Goal: Task Accomplishment & Management: Manage account settings

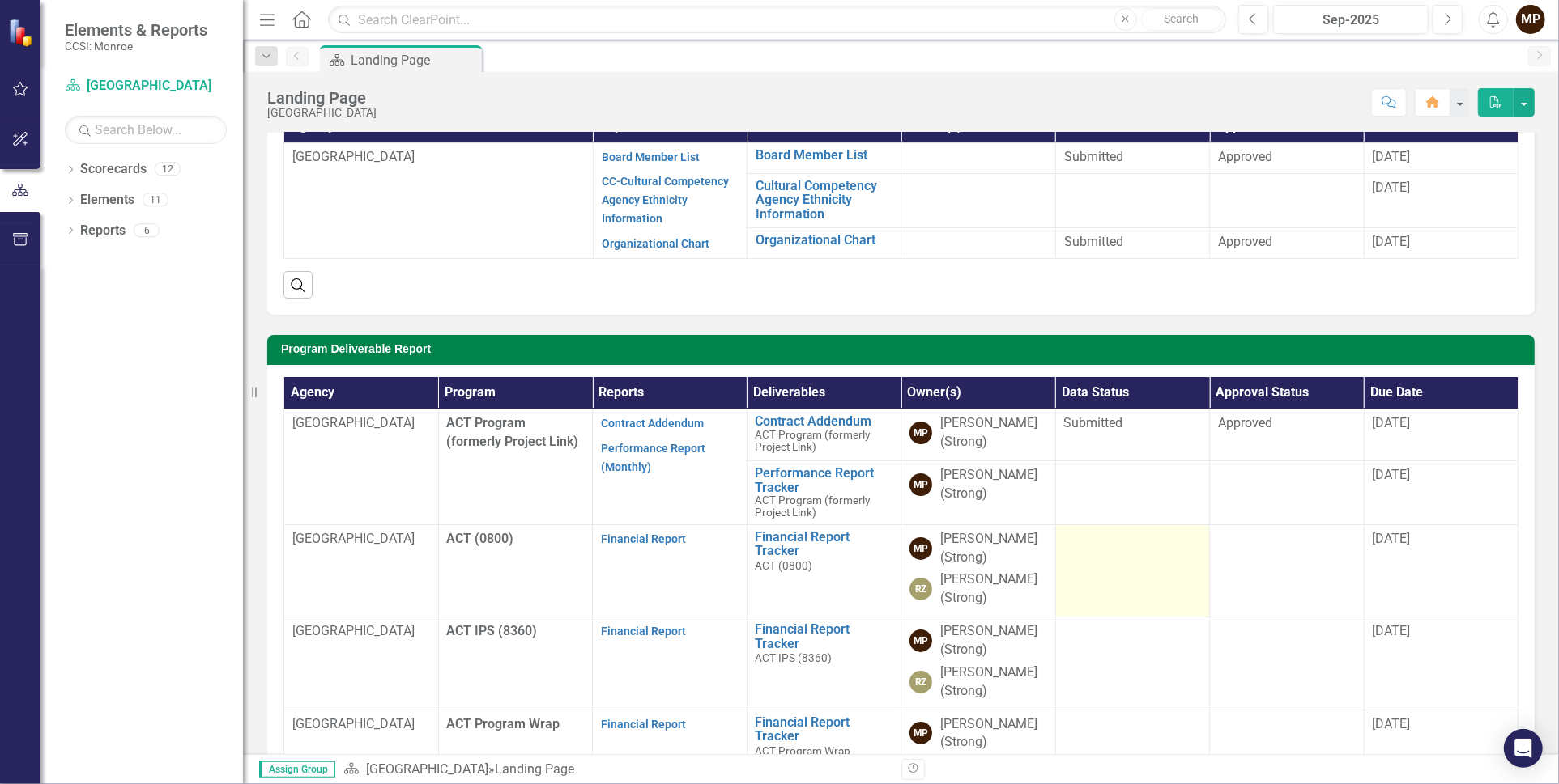
scroll to position [81, 0]
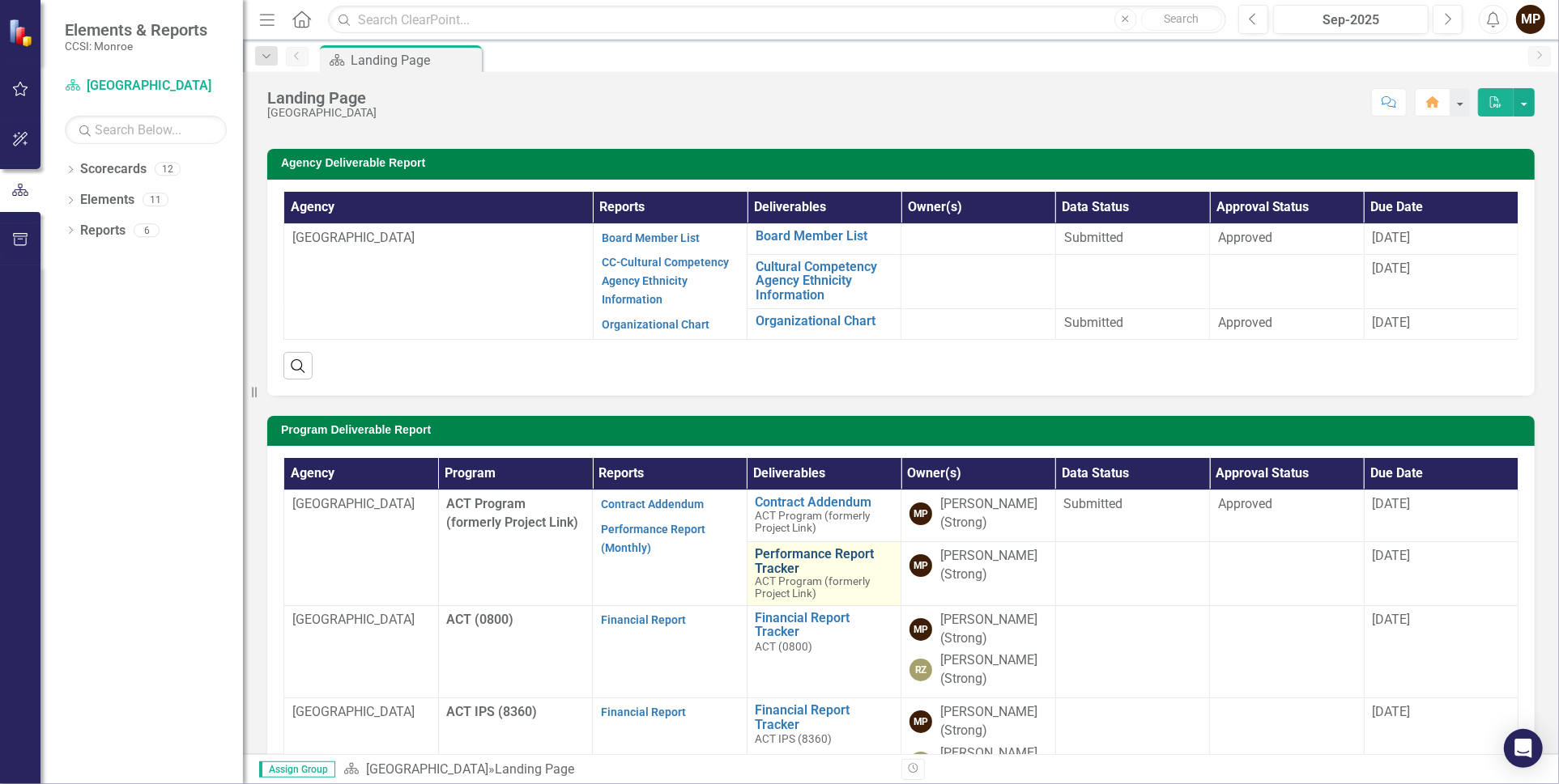
click at [773, 559] on link "Performance Report Tracker" at bounding box center [825, 561] width 138 height 29
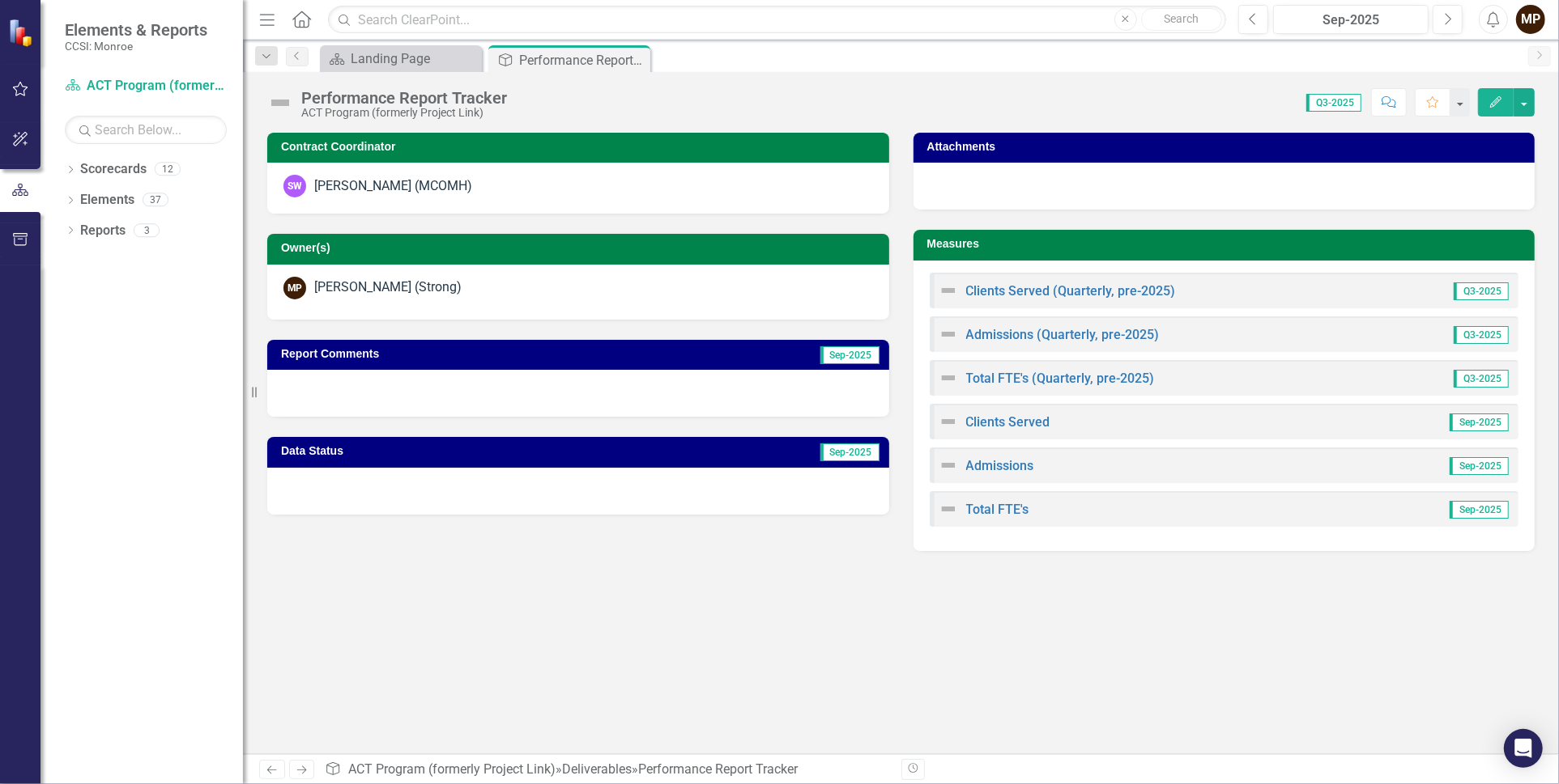
click at [1487, 289] on span "Q3-2025" at bounding box center [1481, 291] width 55 height 18
click at [1068, 288] on link "Clients Served (Quarterly, pre-2025)" at bounding box center [1071, 291] width 210 height 16
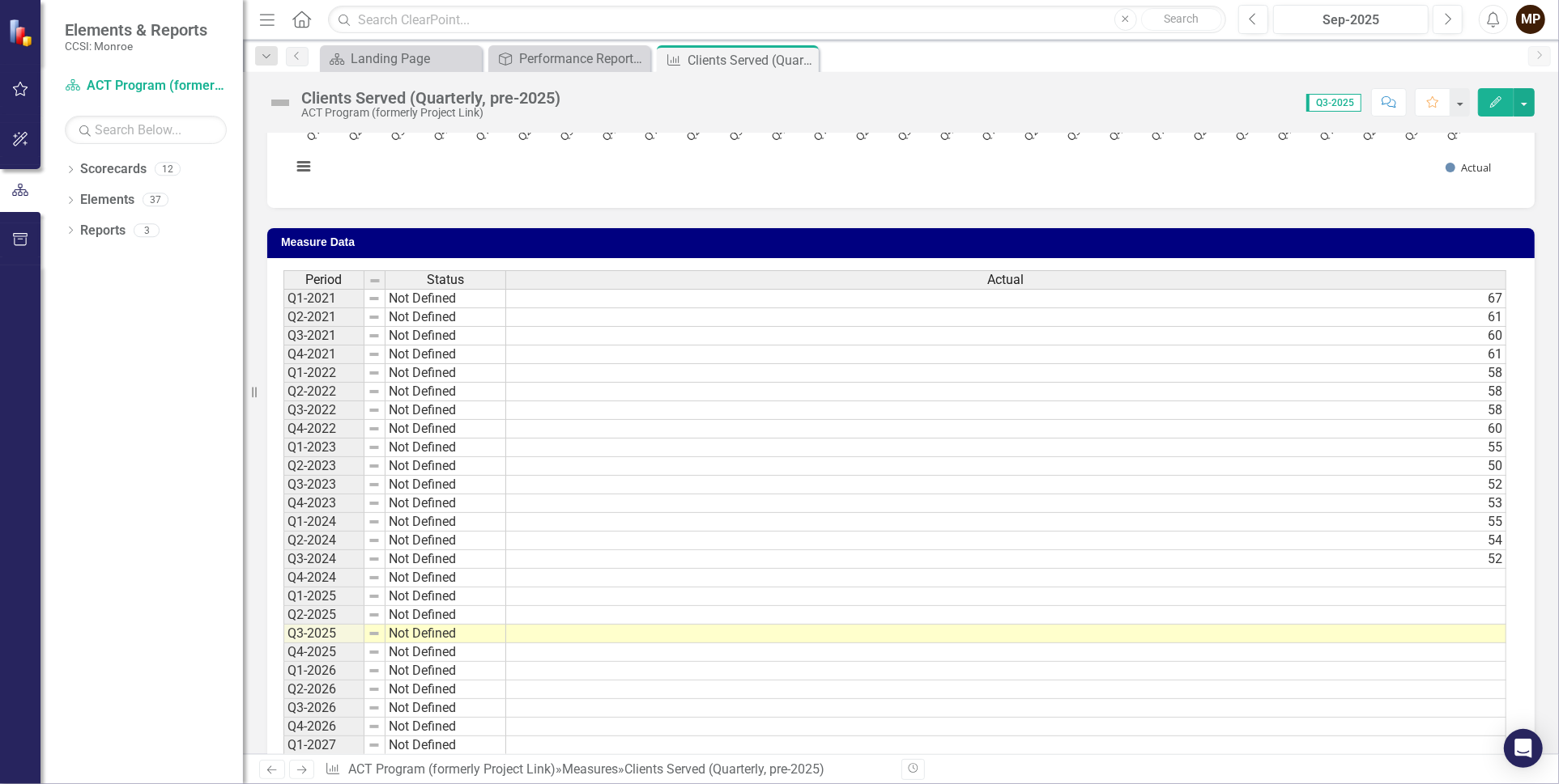
scroll to position [243, 0]
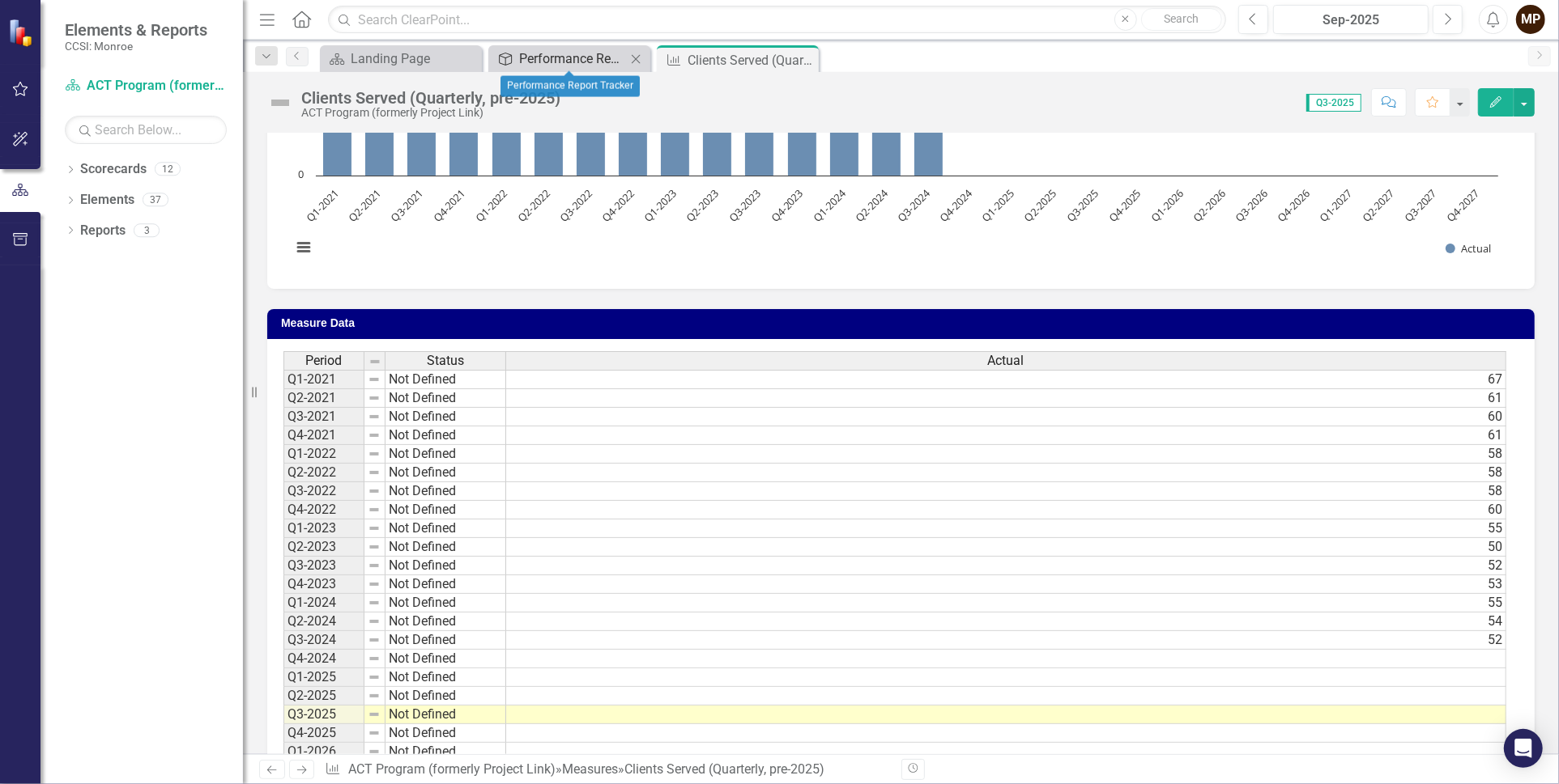
click at [574, 56] on div "Performance Report Tracker" at bounding box center [572, 58] width 107 height 21
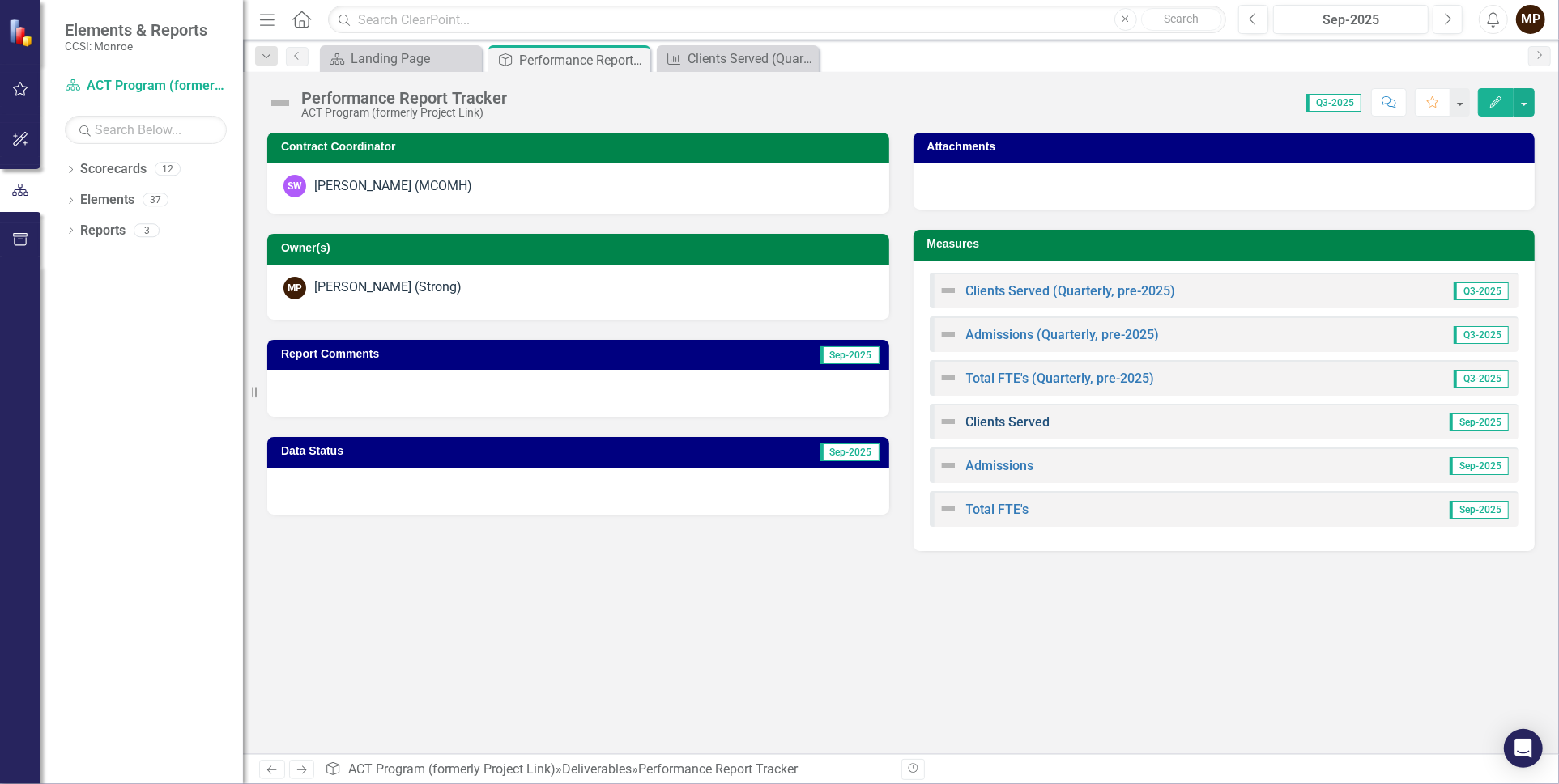
click at [1004, 420] on link "Clients Served" at bounding box center [1009, 422] width 85 height 16
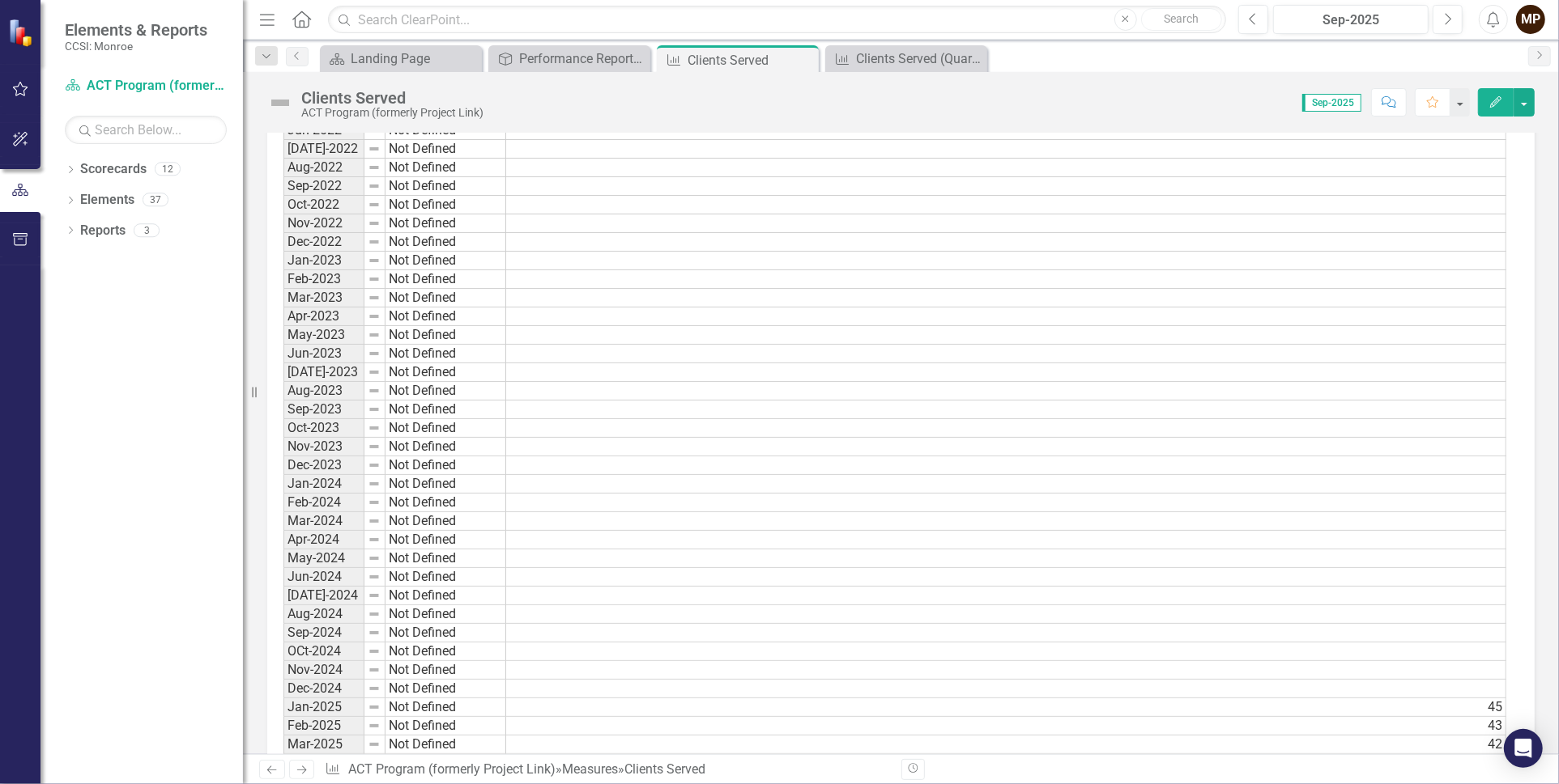
scroll to position [1133, 0]
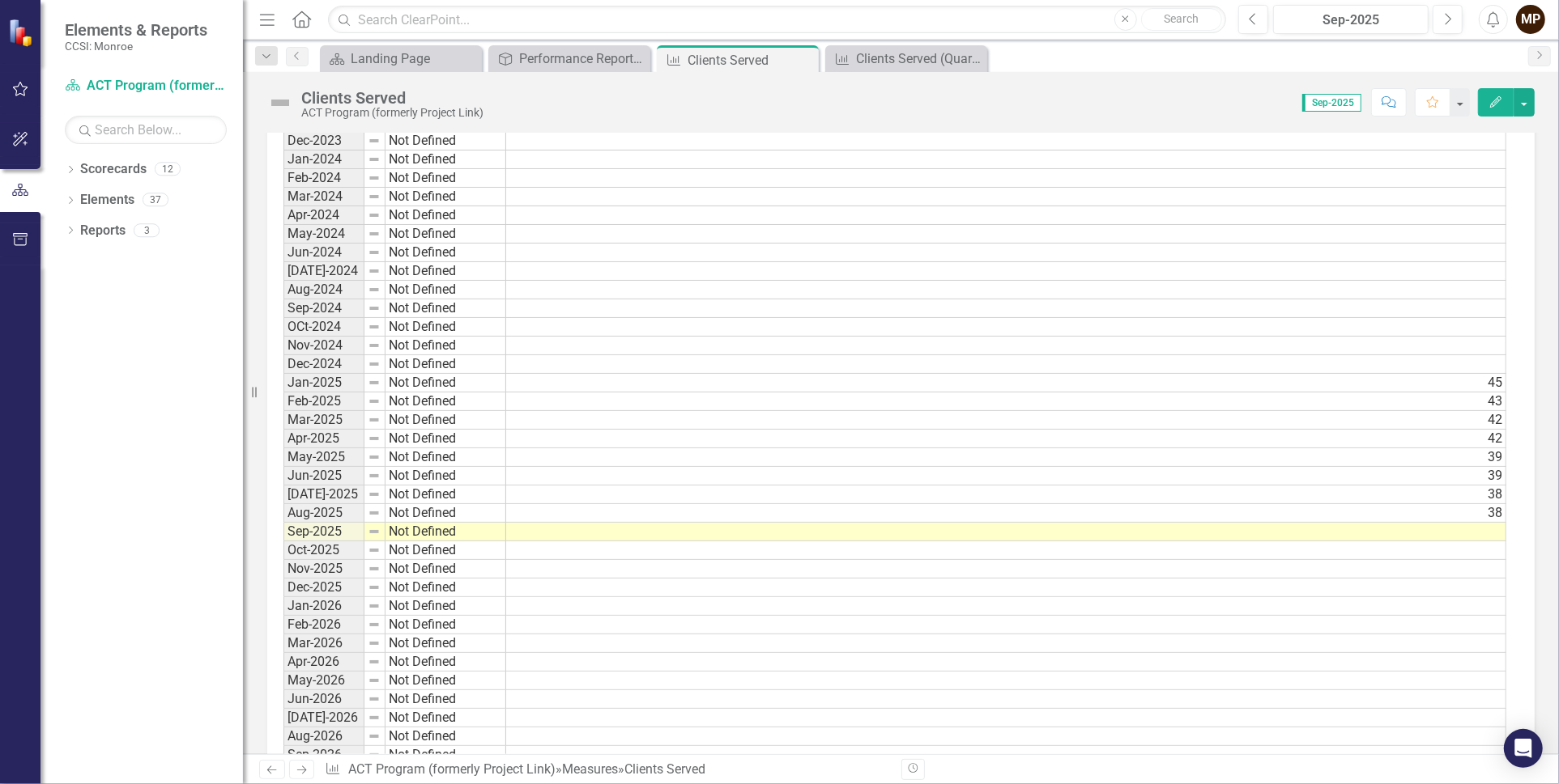
click at [1480, 522] on td at bounding box center [1006, 531] width 1000 height 19
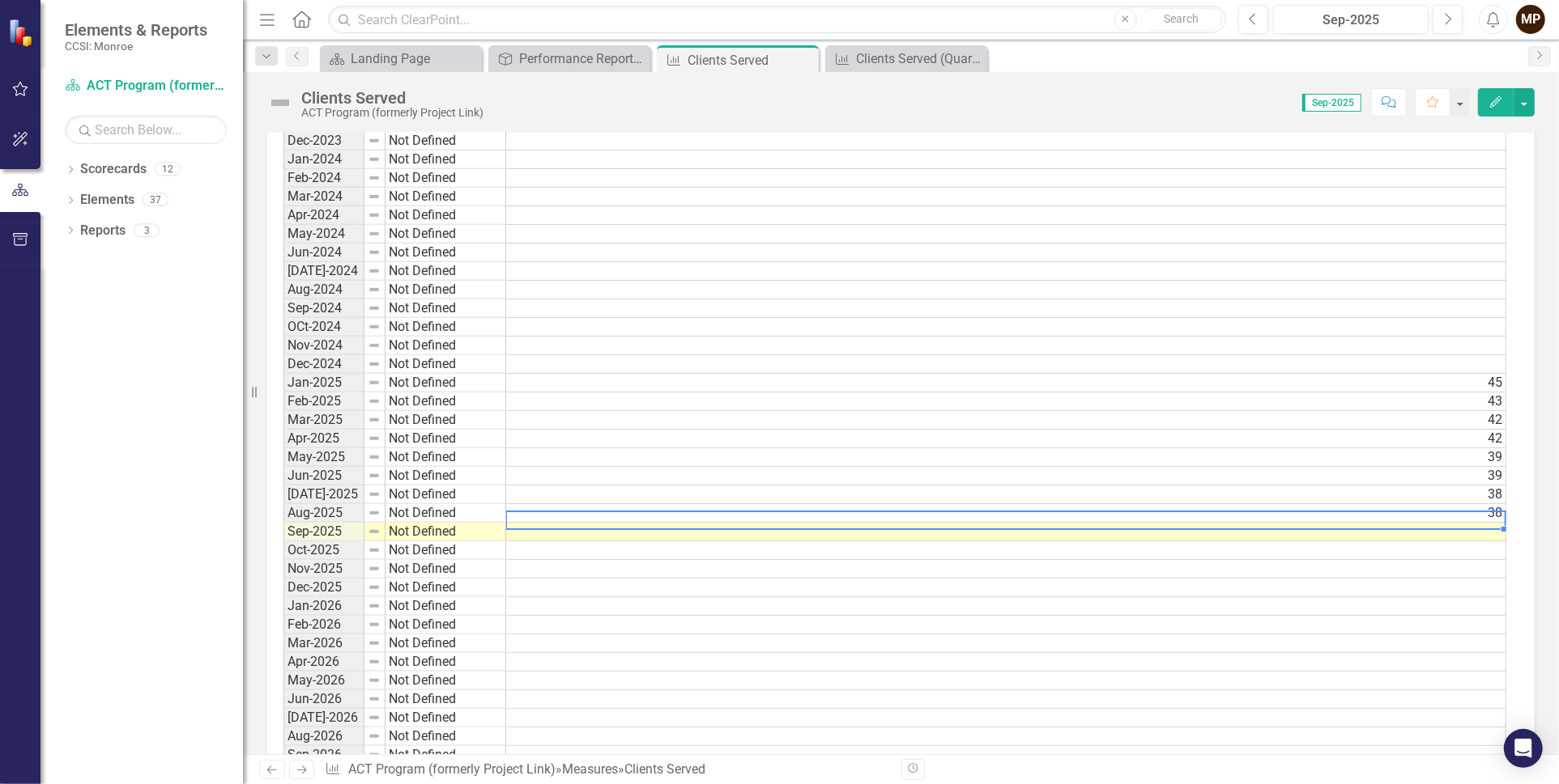
click at [1481, 522] on td at bounding box center [1006, 531] width 1000 height 19
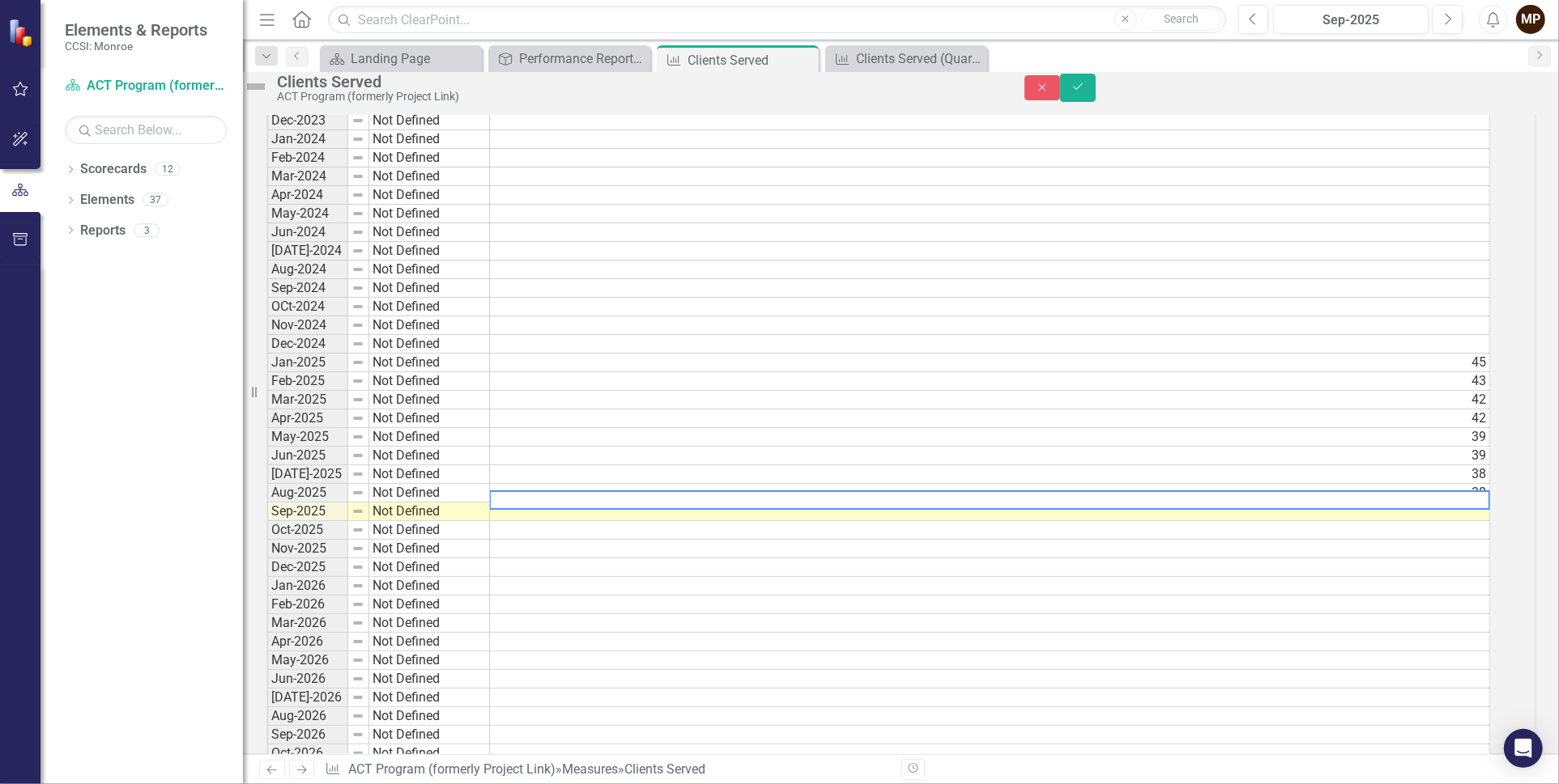
scroll to position [1142, 0]
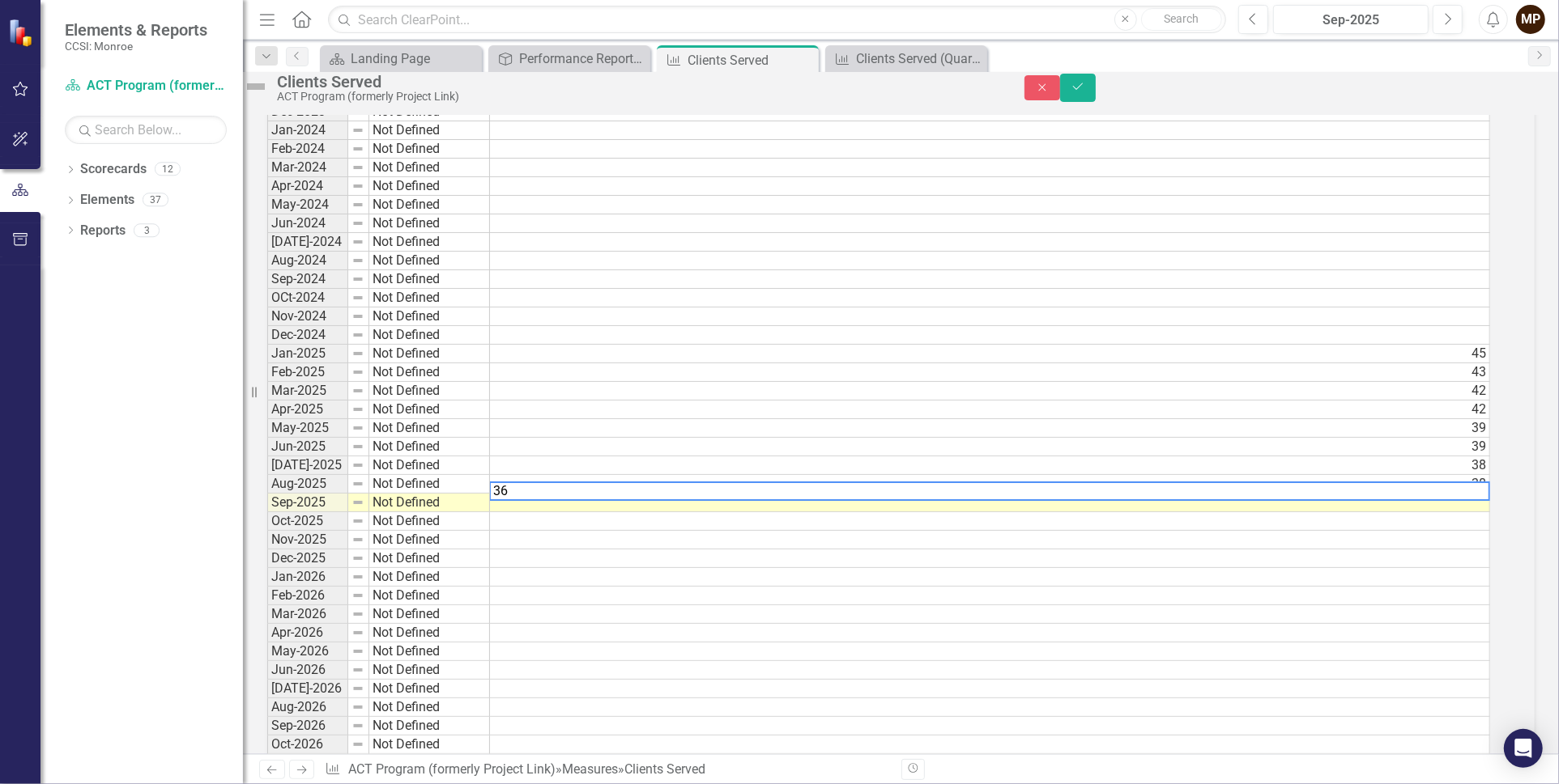
type textarea "36"
click at [1259, 456] on td "39" at bounding box center [990, 447] width 1000 height 19
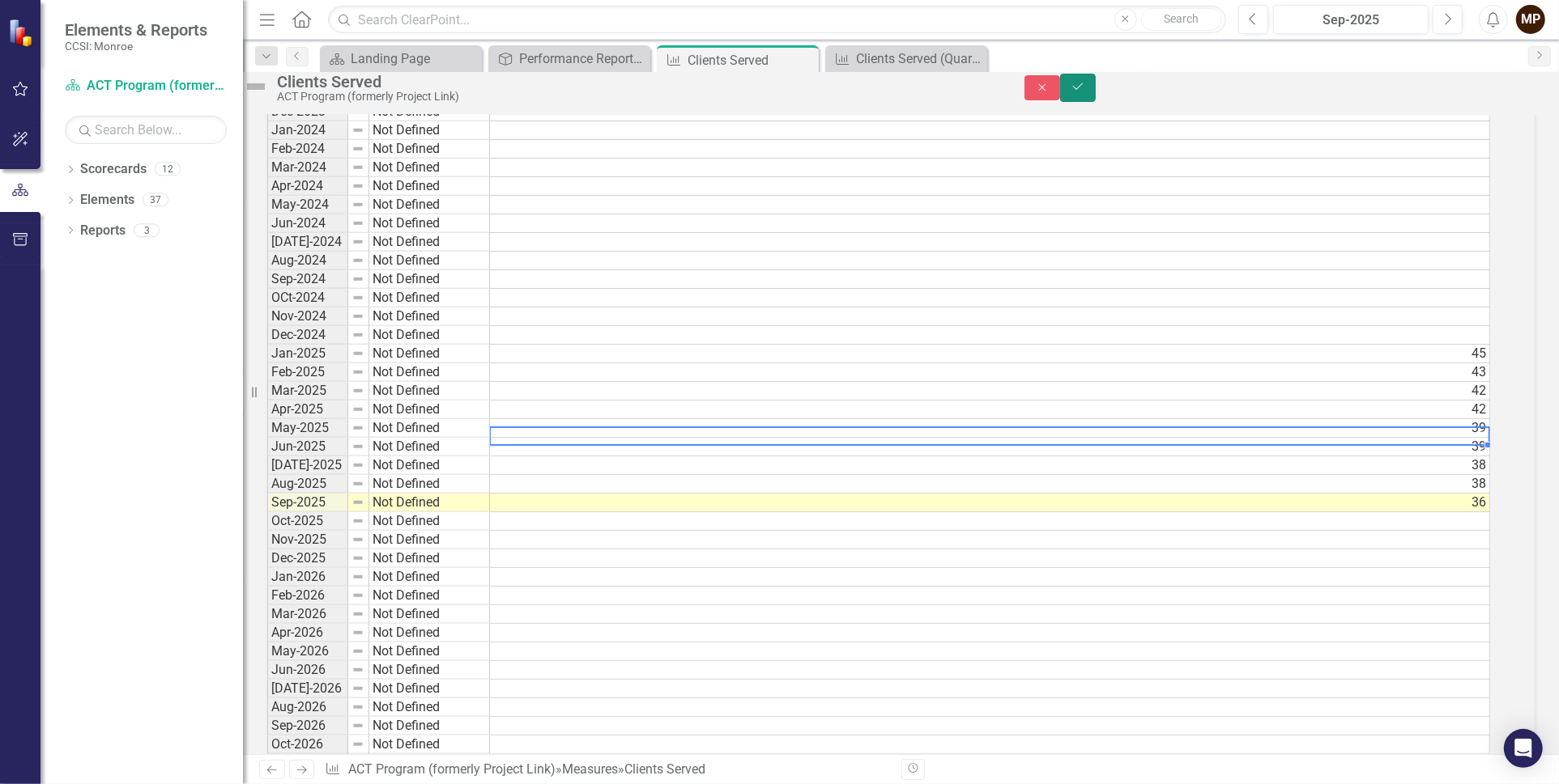
click at [1085, 92] on icon "Save" at bounding box center [1078, 87] width 15 height 12
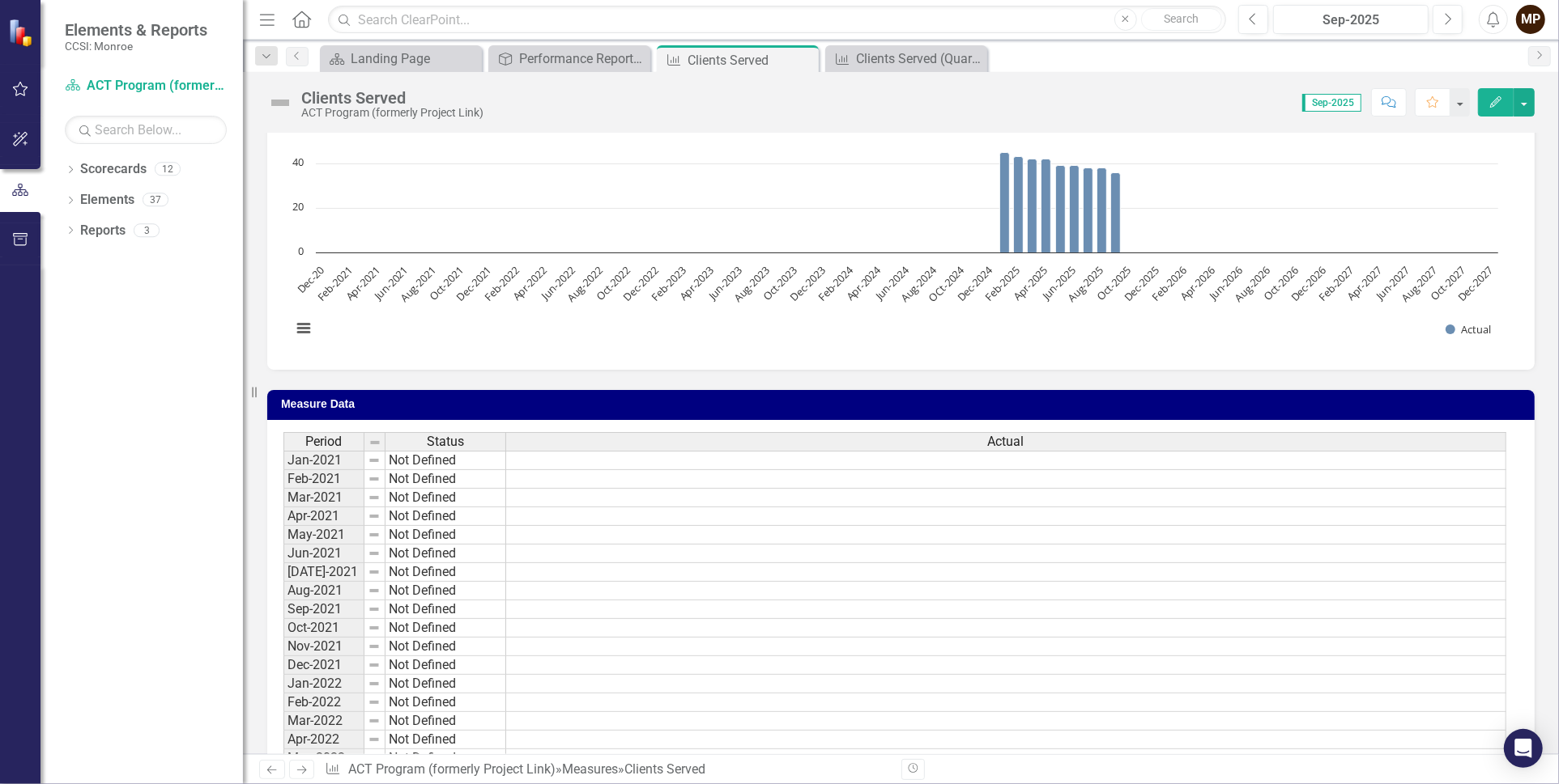
scroll to position [81, 0]
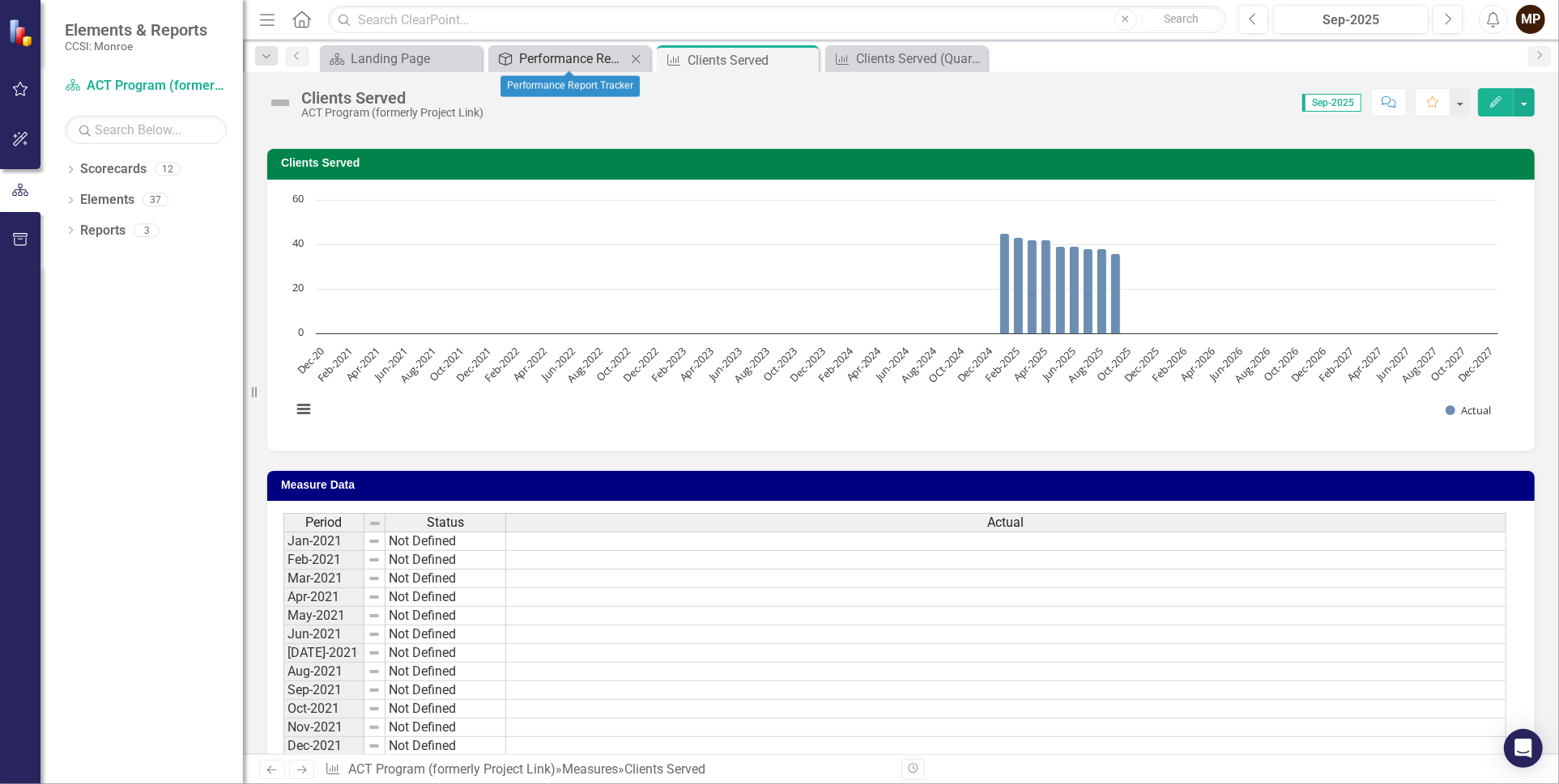
click at [577, 55] on div "Performance Report Tracker" at bounding box center [572, 58] width 107 height 21
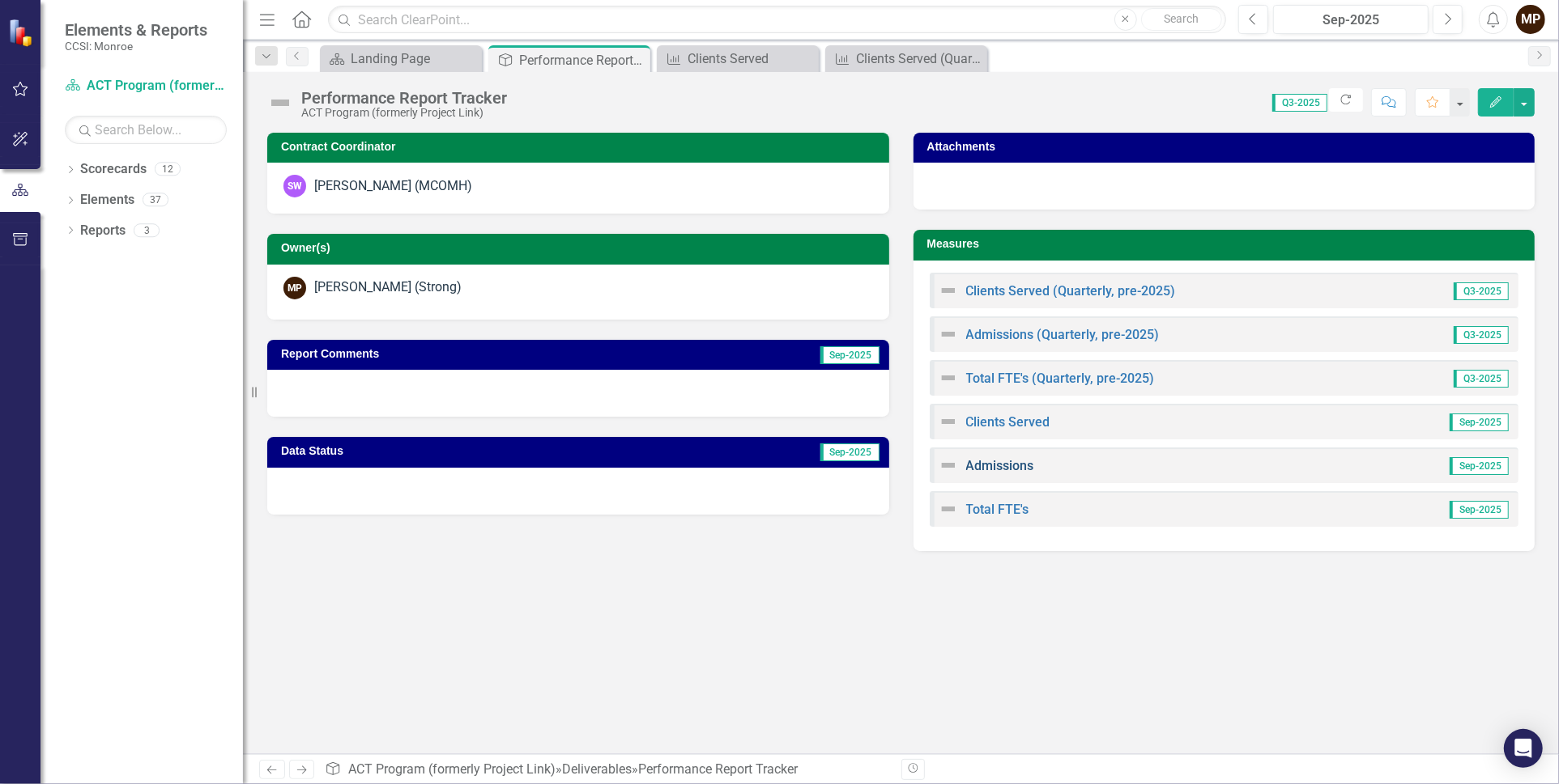
click at [1011, 465] on link "Admissions" at bounding box center [1000, 466] width 68 height 16
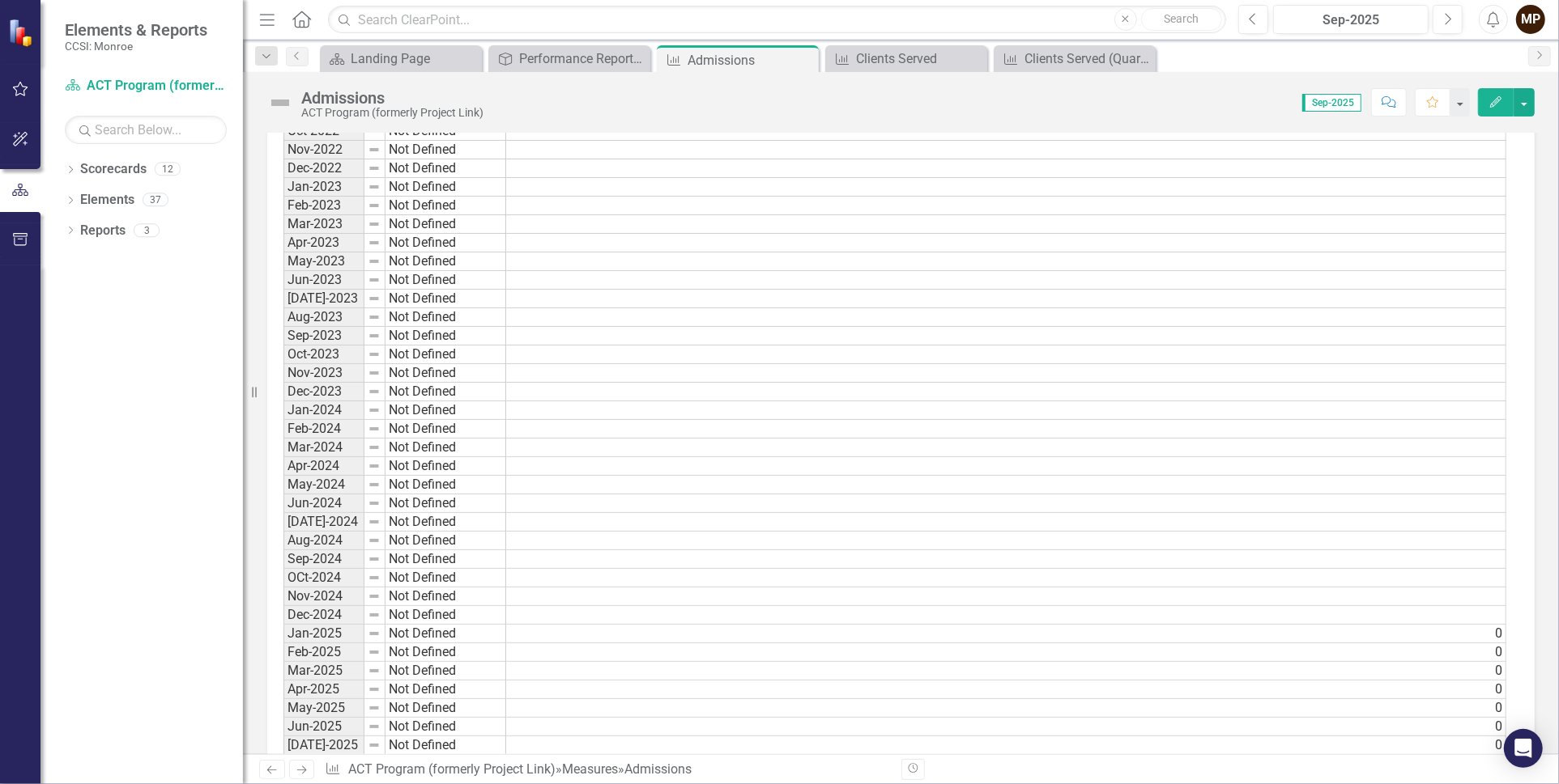
scroll to position [1133, 0]
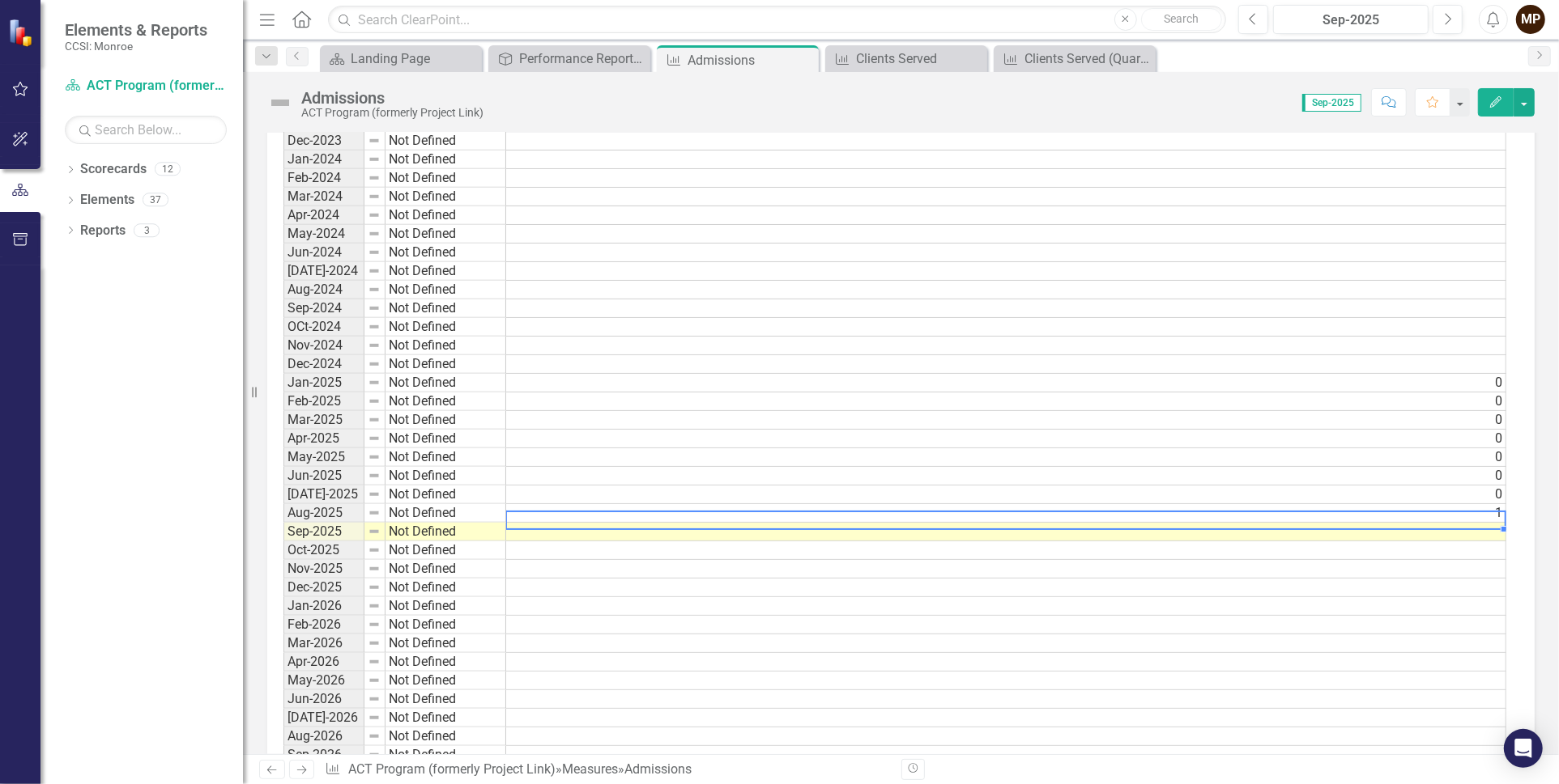
click at [1497, 522] on td at bounding box center [1006, 531] width 1000 height 19
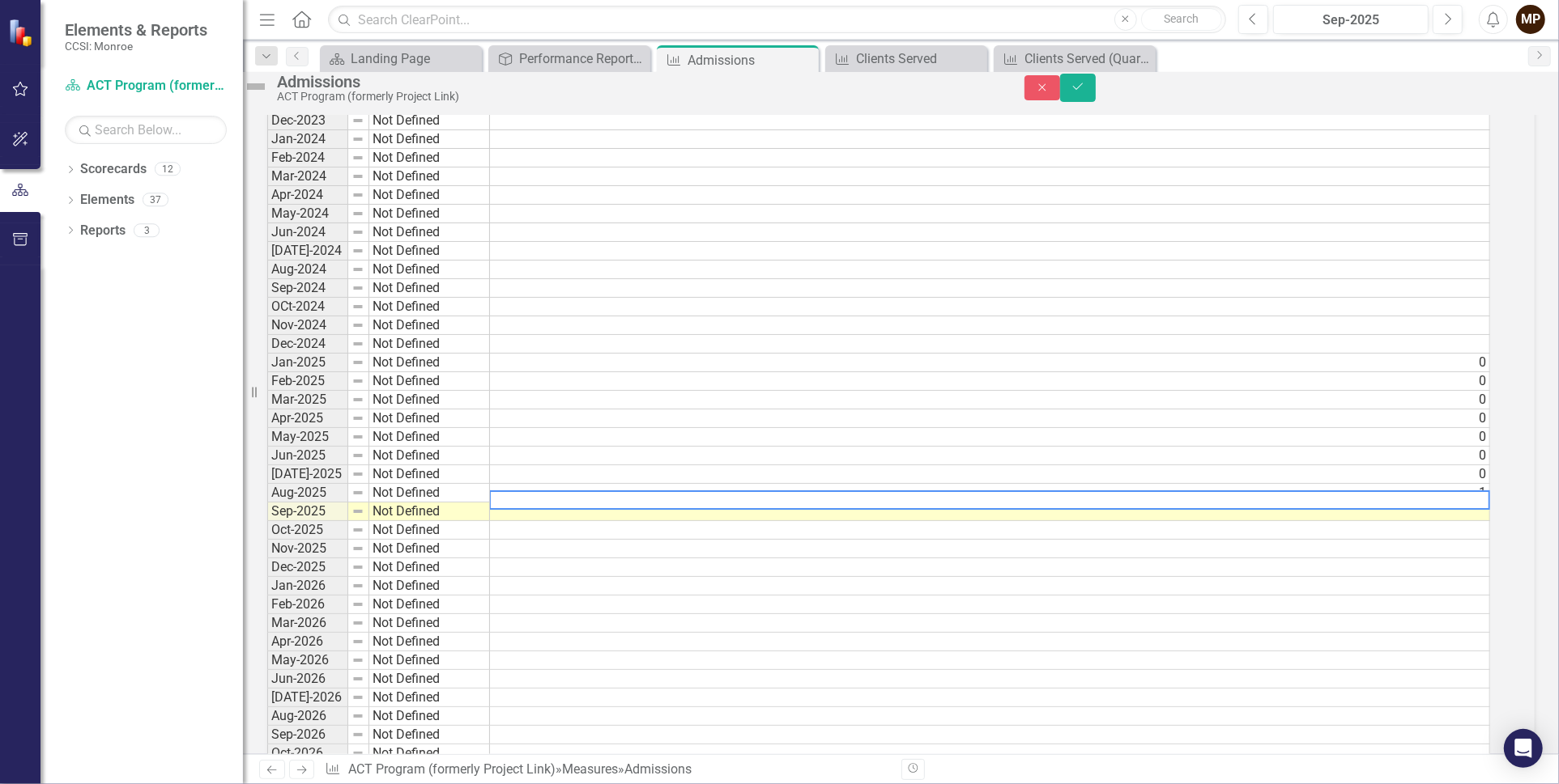
scroll to position [1142, 0]
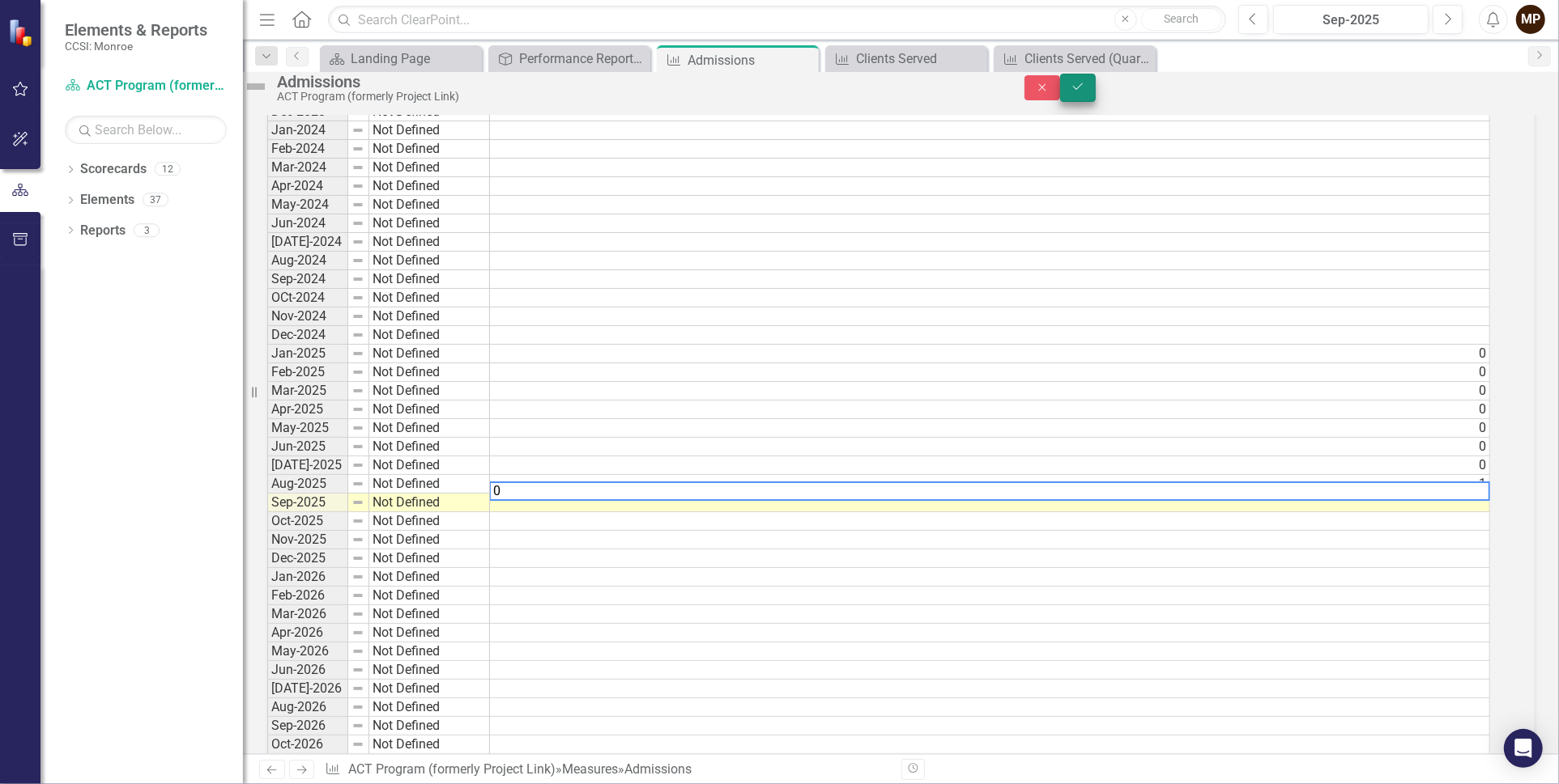
type textarea "0"
click at [1085, 90] on icon "Save" at bounding box center [1078, 87] width 15 height 12
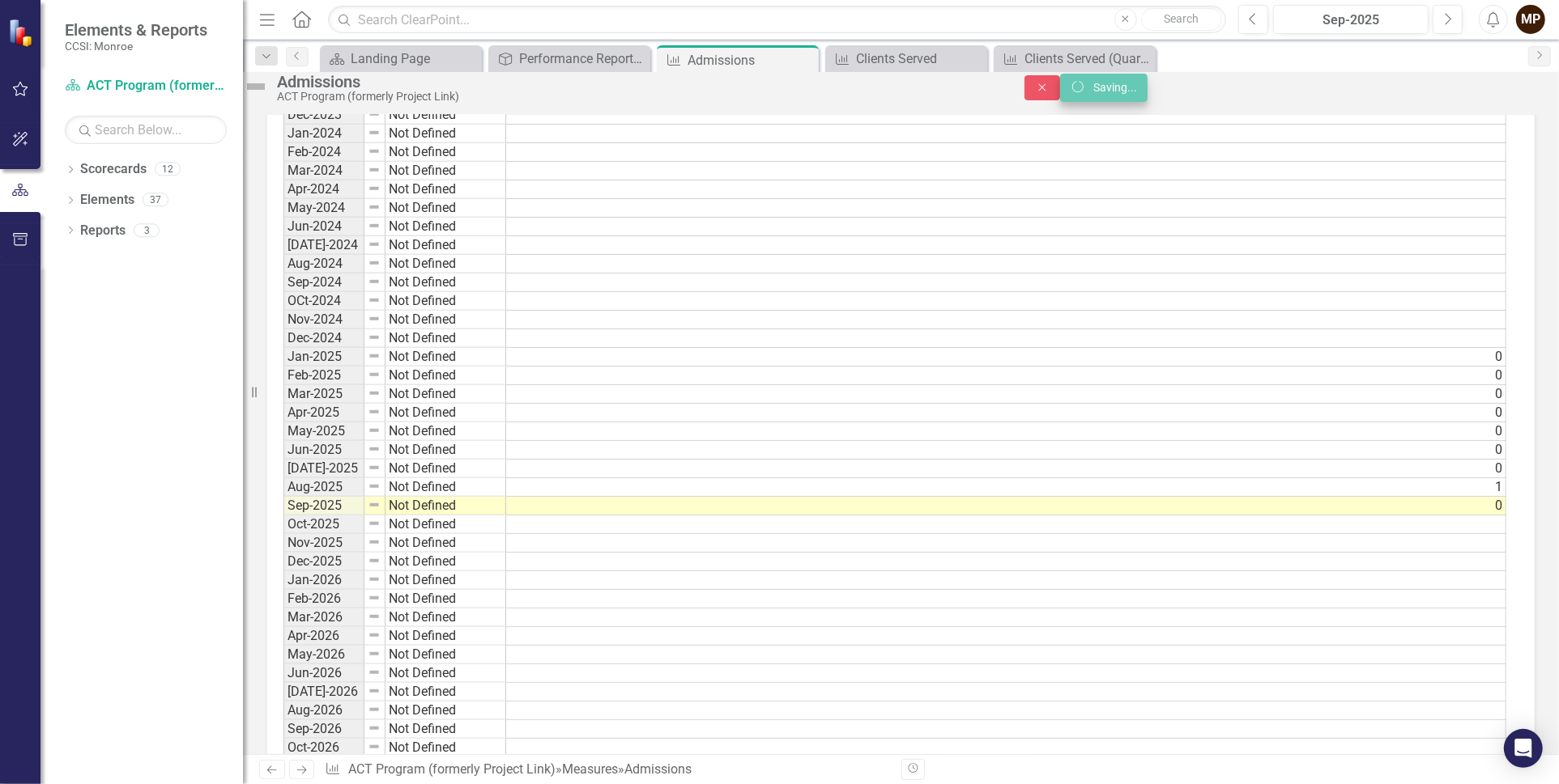
scroll to position [1133, 0]
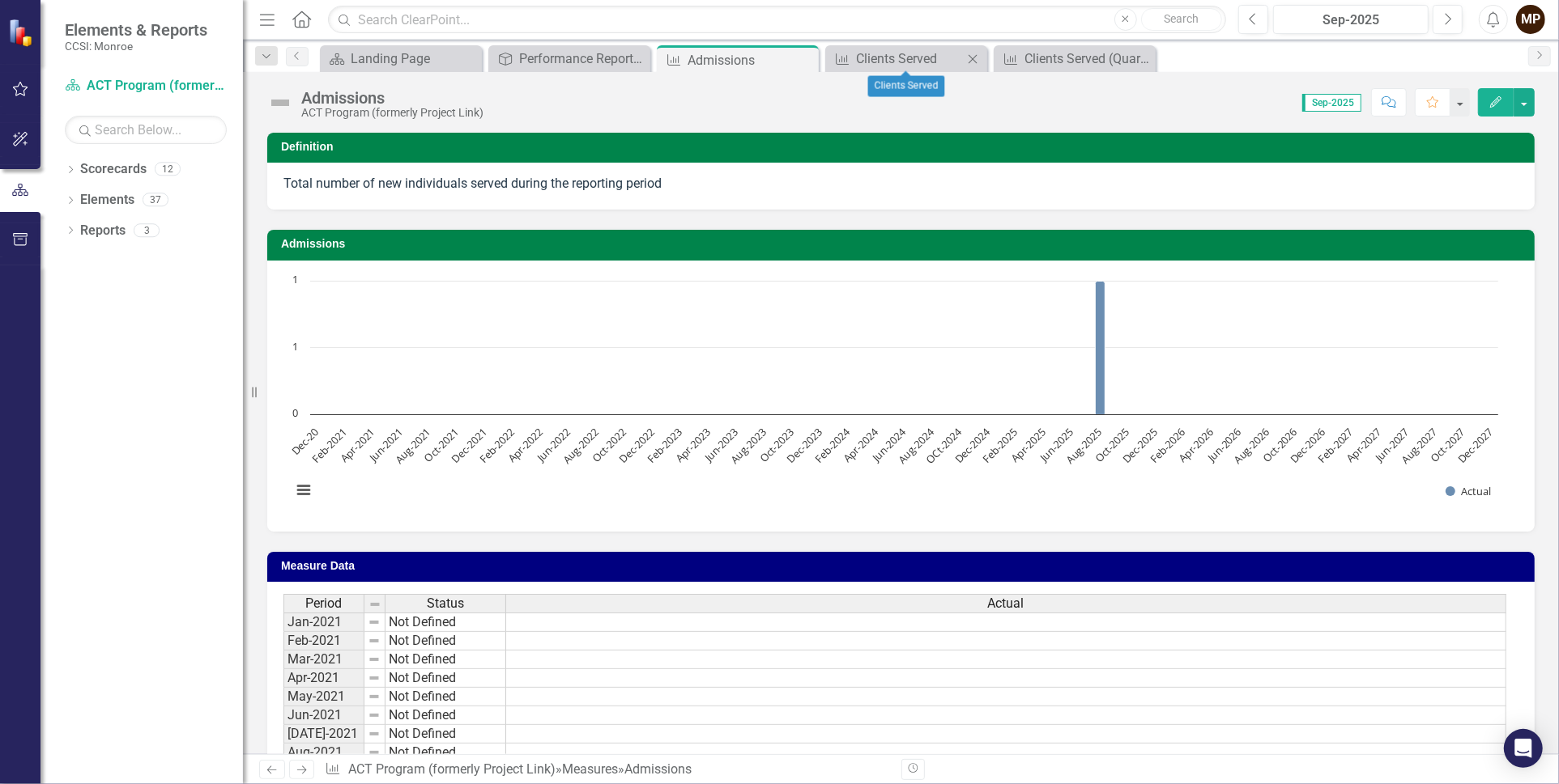
click at [972, 59] on icon "Close" at bounding box center [972, 58] width 16 height 13
click at [0, 0] on icon "Close" at bounding box center [0, 0] width 0 height 0
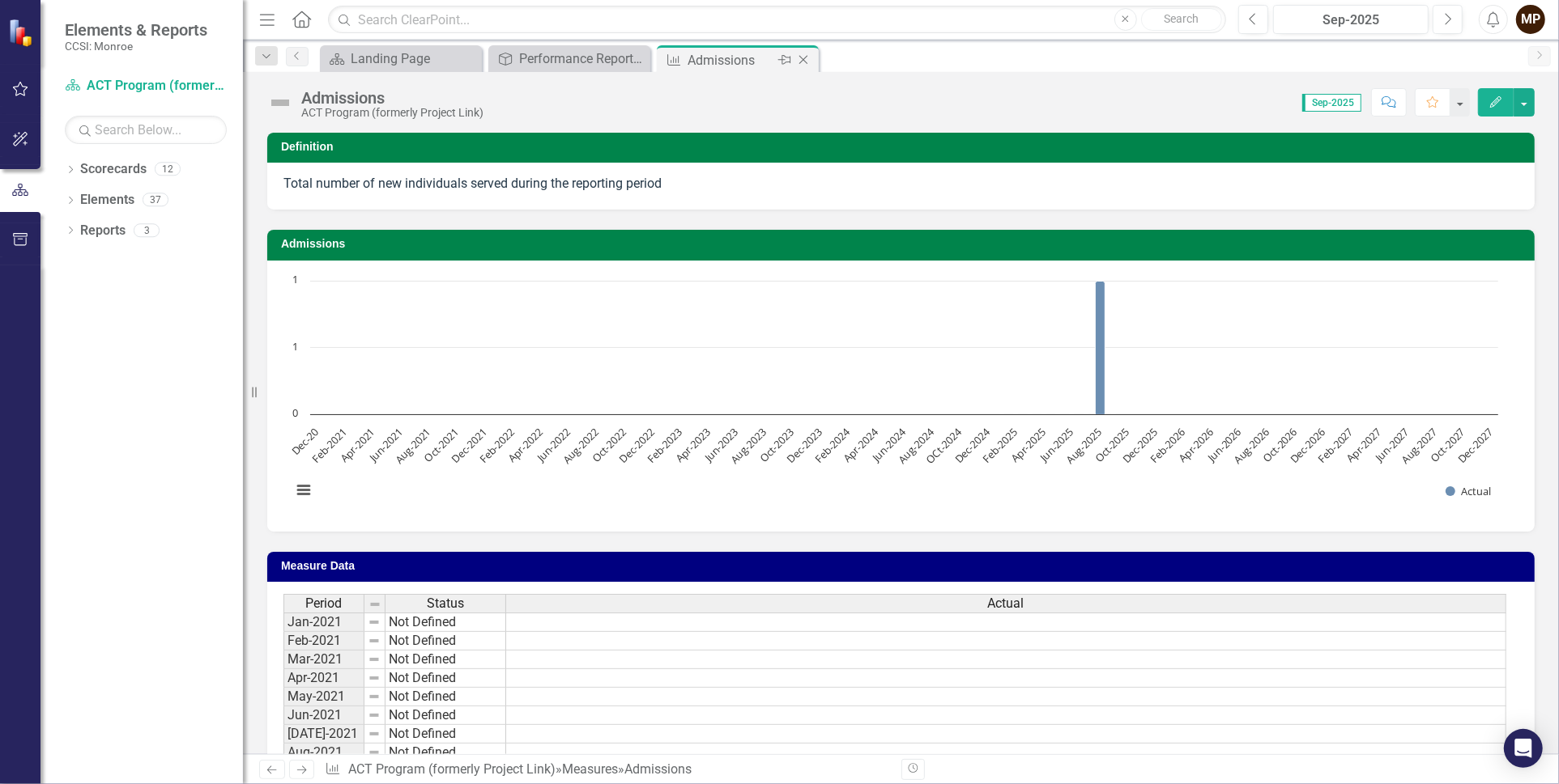
click at [802, 58] on icon at bounding box center [803, 60] width 9 height 9
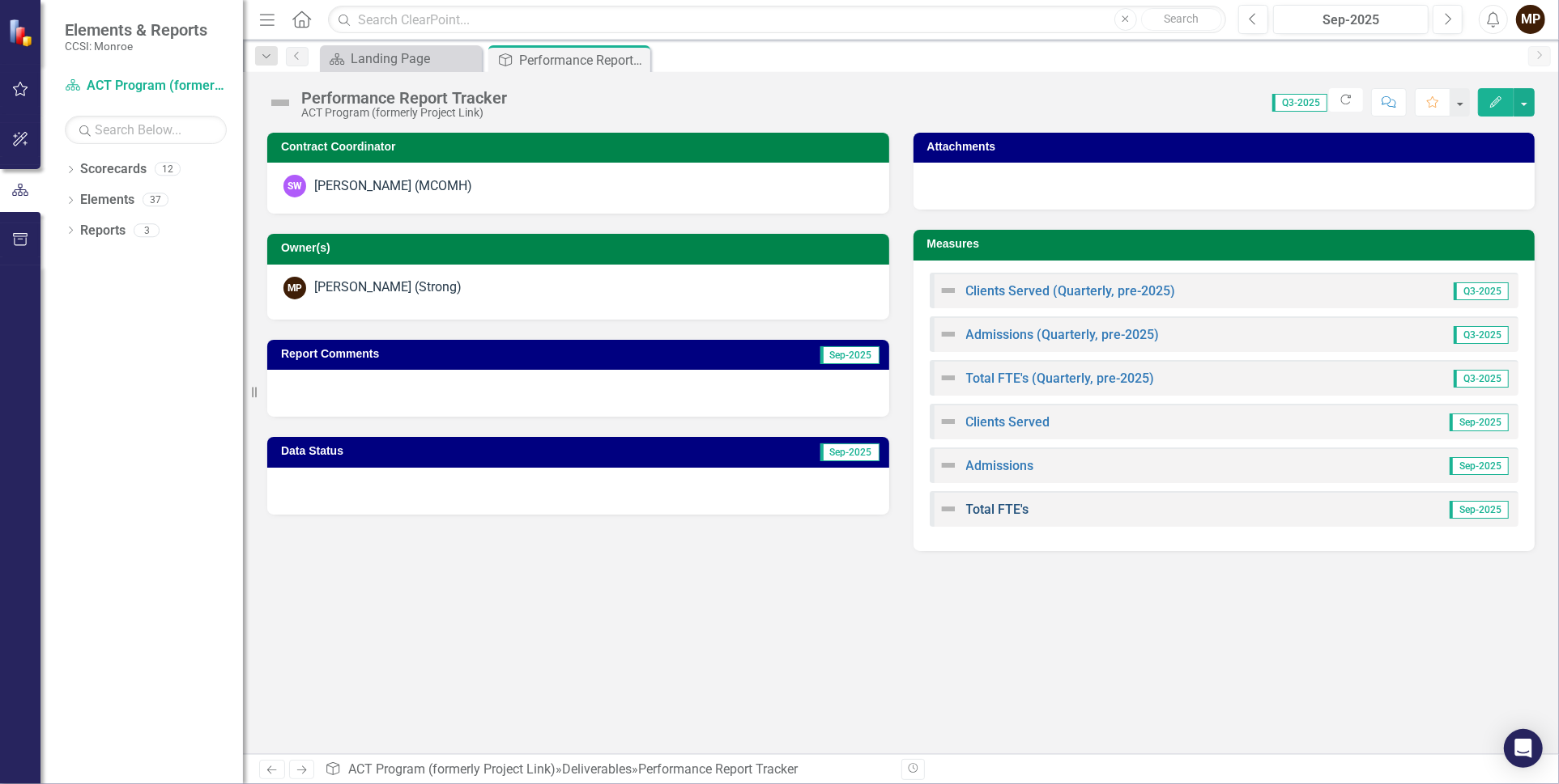
click at [980, 506] on link "Total FTE's" at bounding box center [998, 510] width 63 height 16
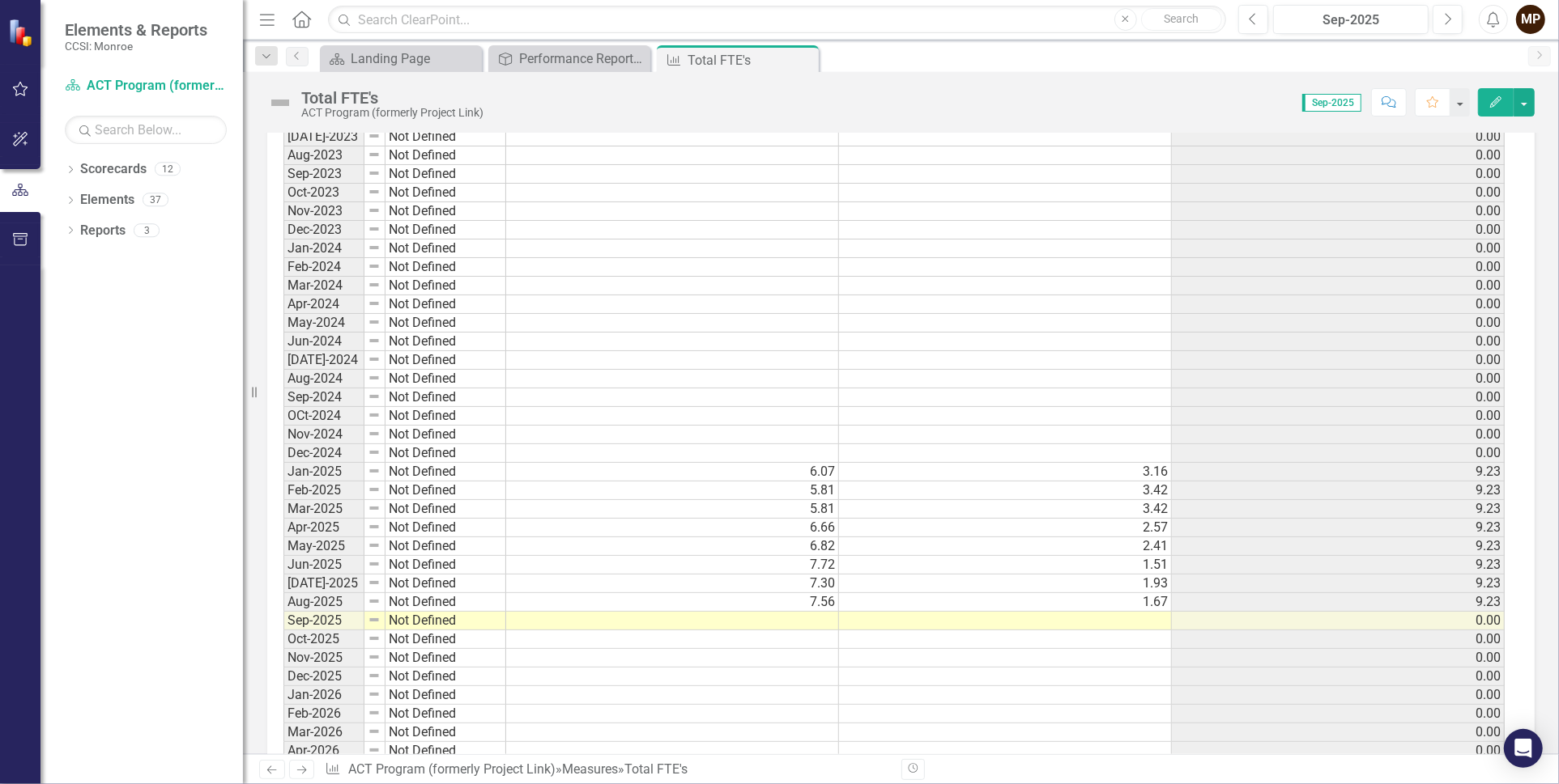
scroll to position [1618, 0]
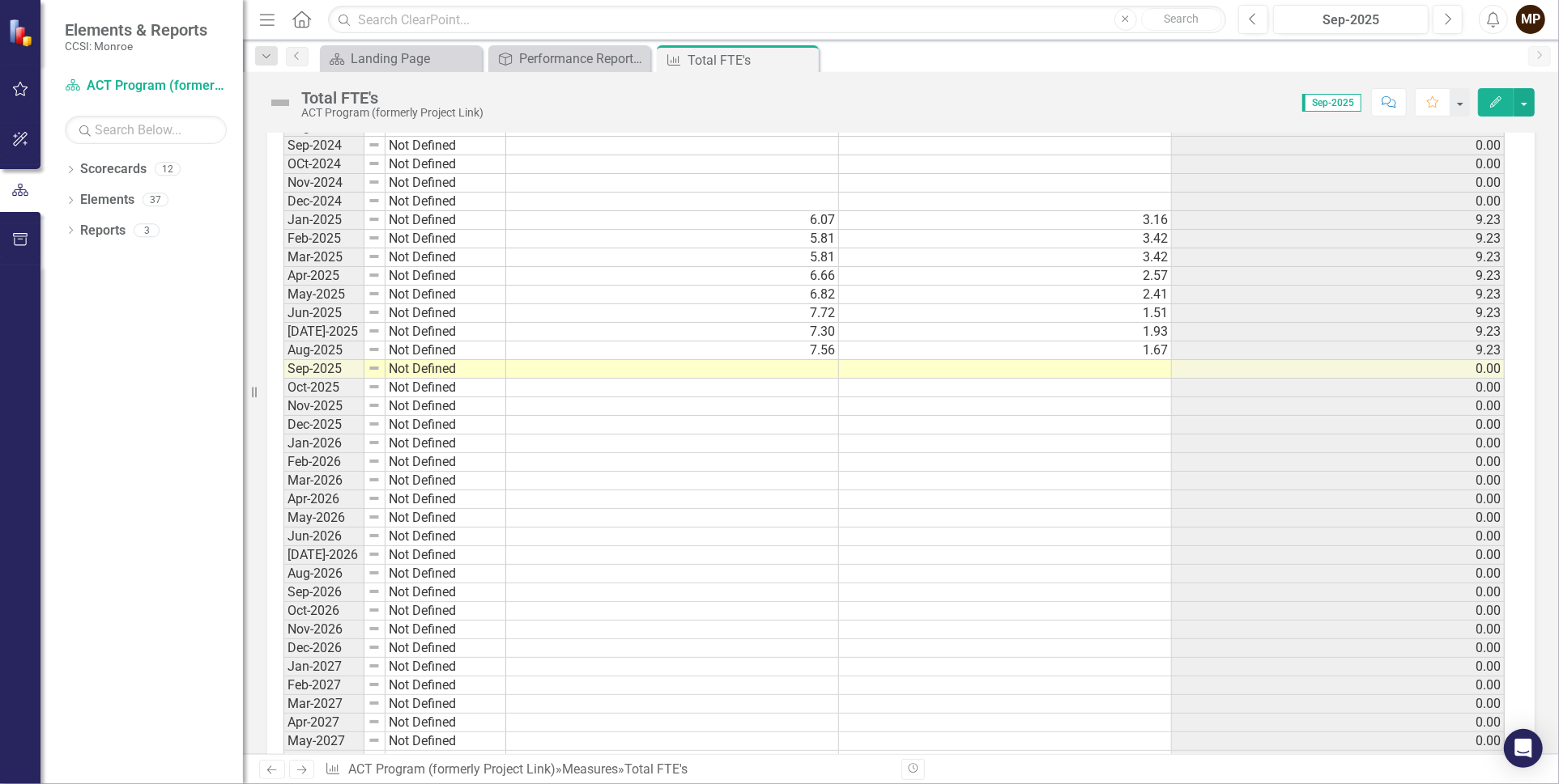
click at [788, 360] on td at bounding box center [672, 369] width 333 height 19
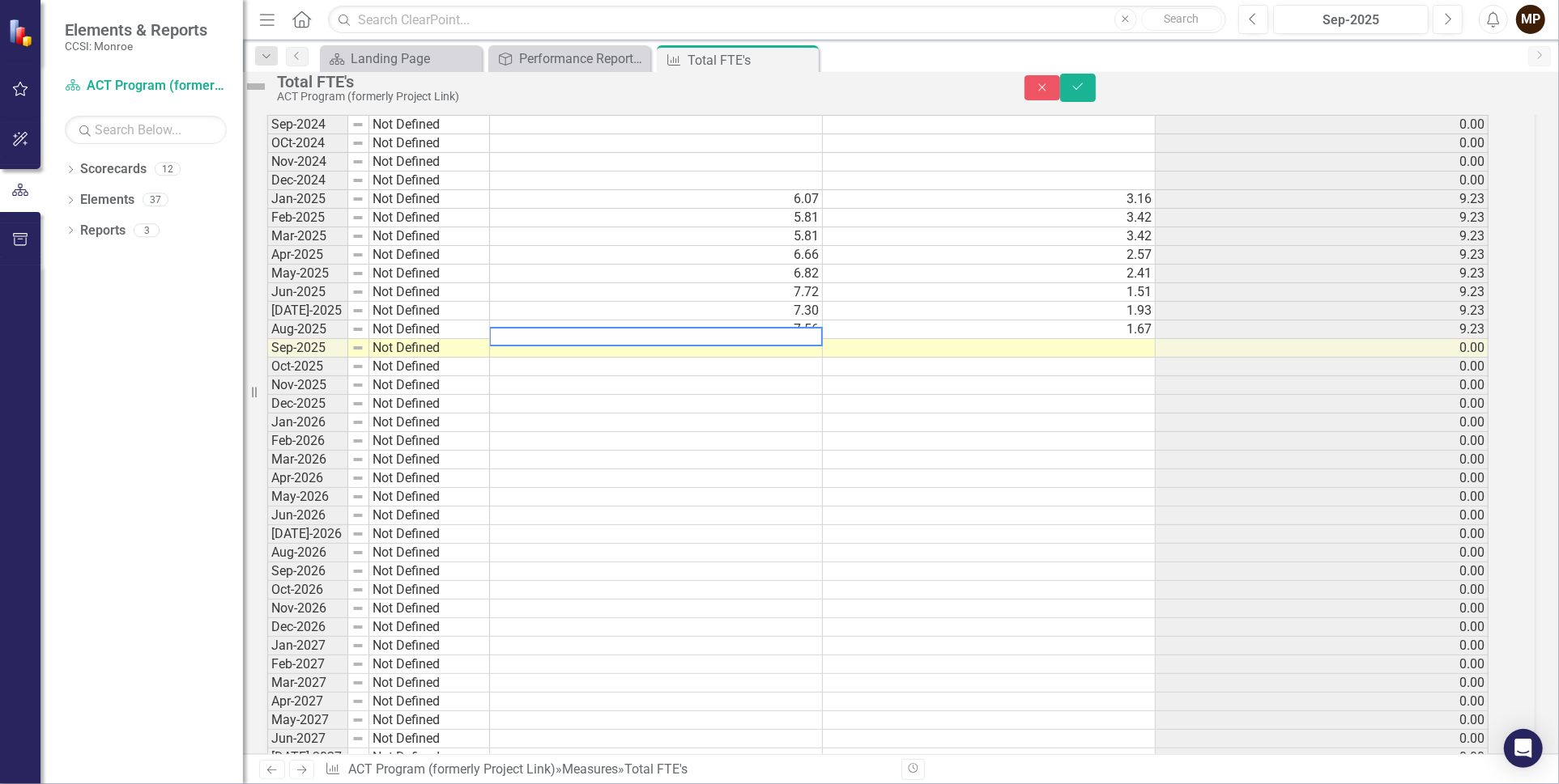
scroll to position [1627, 0]
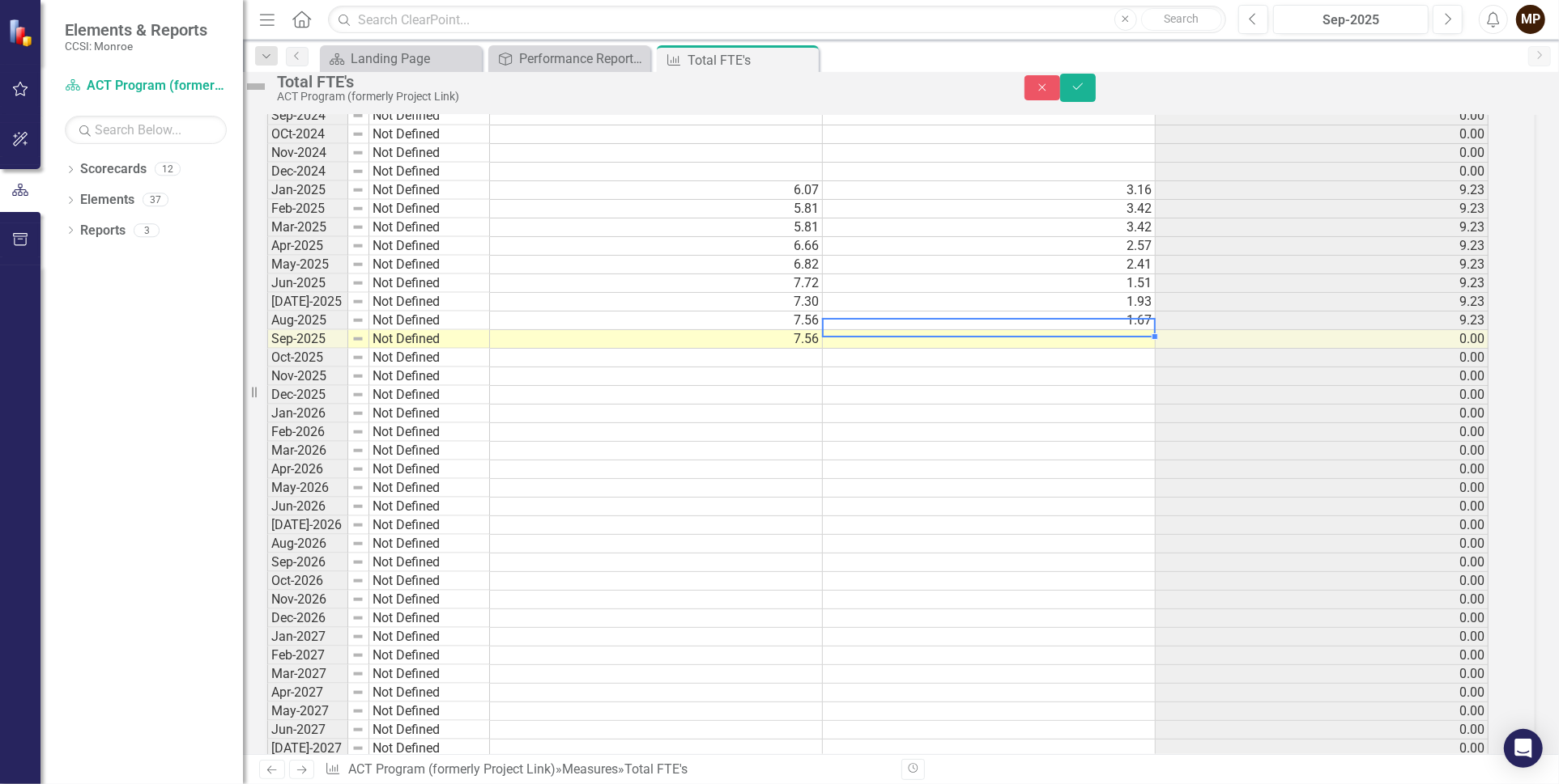
click at [1106, 349] on td at bounding box center [989, 339] width 333 height 19
type textarea "1.67"
click at [1126, 423] on td at bounding box center [989, 413] width 333 height 19
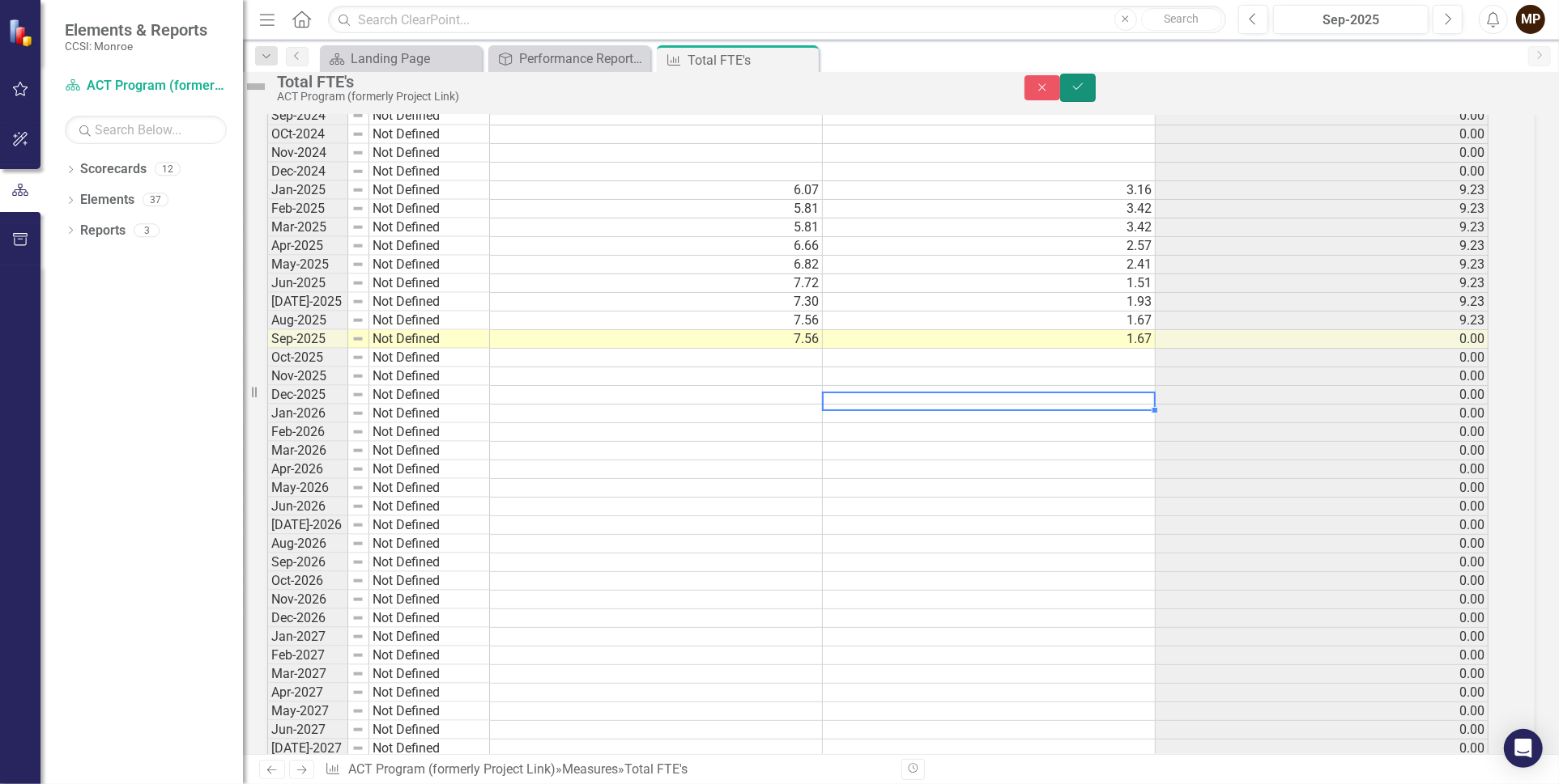
click at [1085, 92] on icon "Save" at bounding box center [1078, 87] width 15 height 12
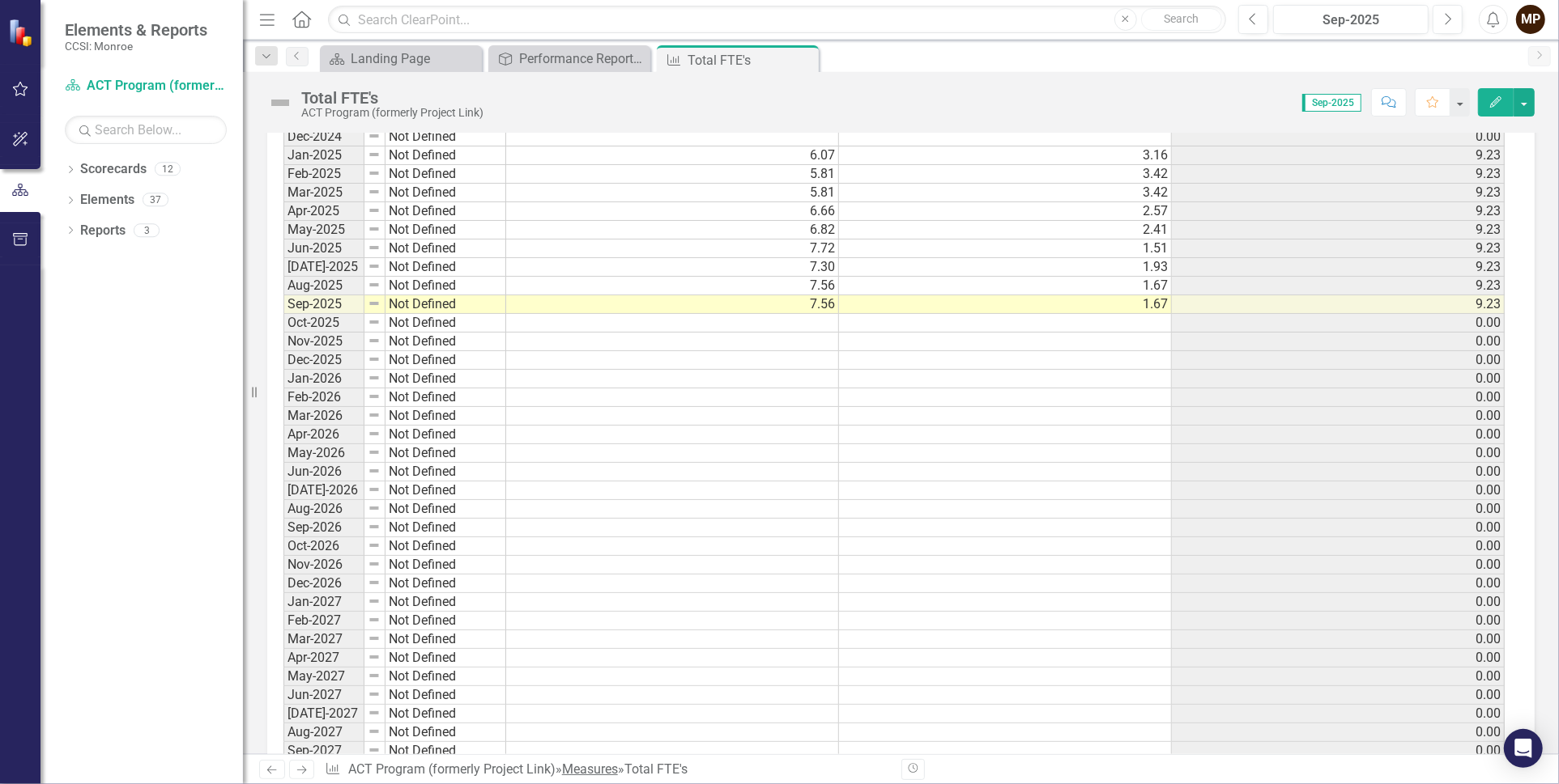
scroll to position [1783, 0]
